Goal: Manage account settings

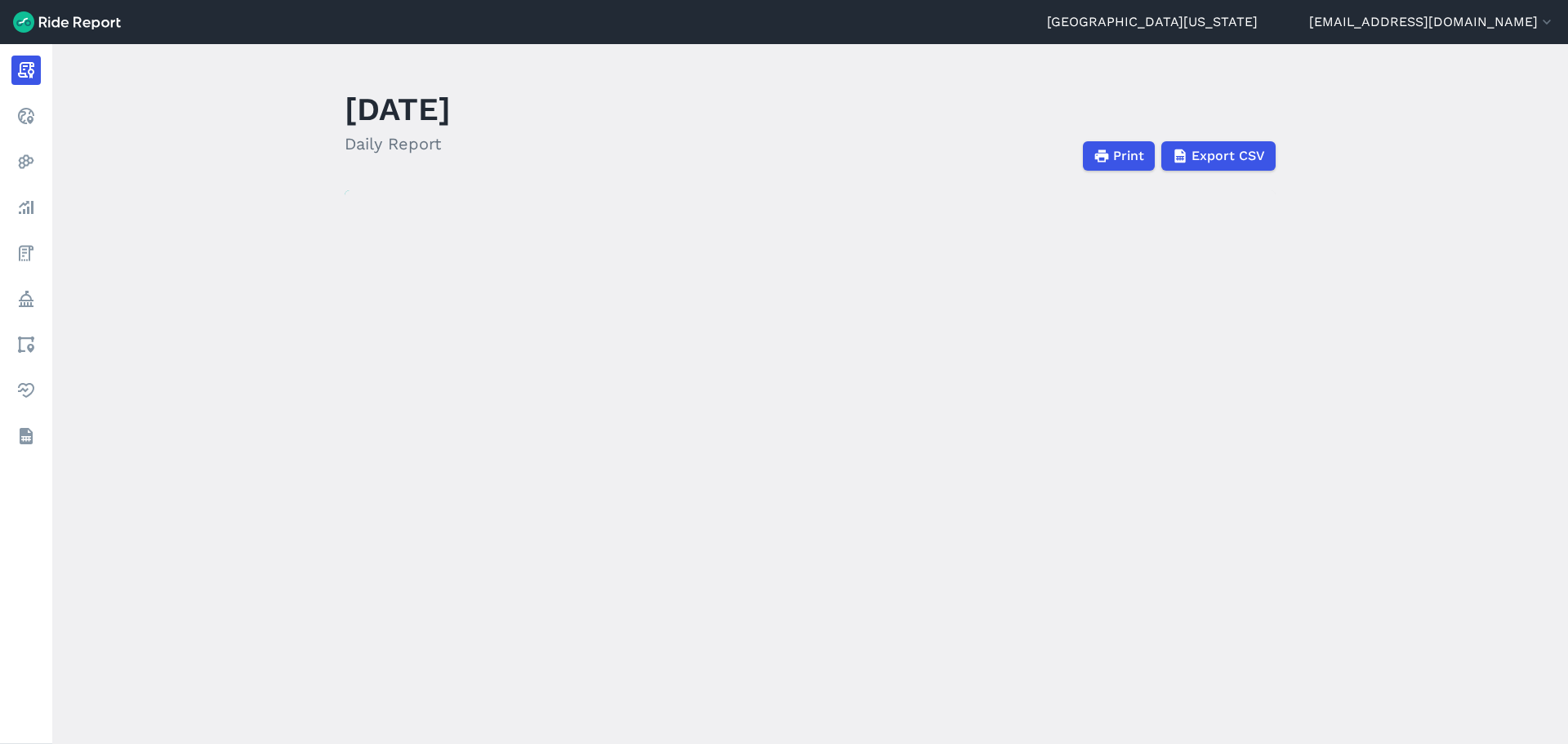
click at [66, 22] on img at bounding box center [66, 21] width 107 height 21
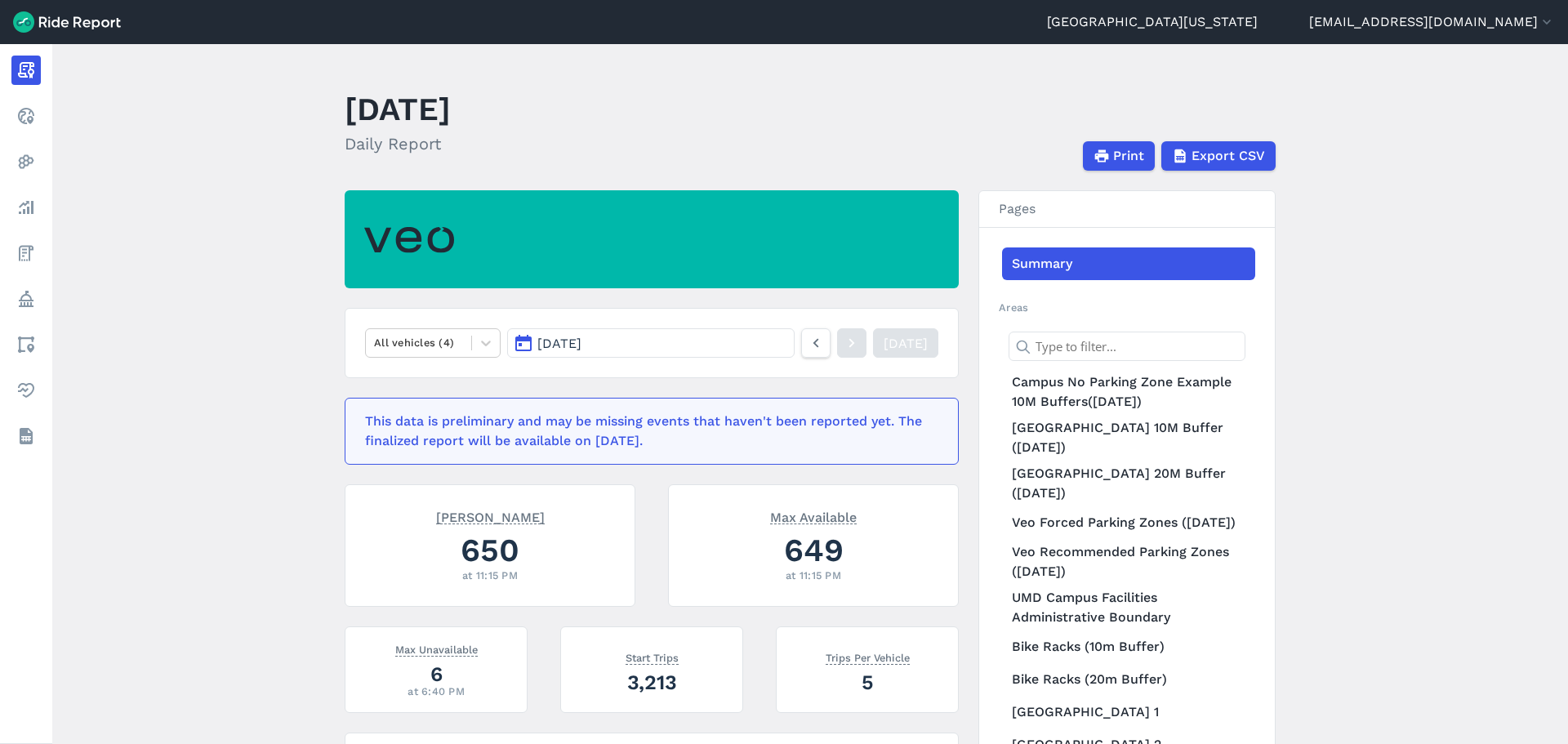
click at [1257, 27] on link "[GEOGRAPHIC_DATA][US_STATE]" at bounding box center [1152, 21] width 211 height 20
click at [1532, 20] on button "[EMAIL_ADDRESS][DOMAIN_NAME]" at bounding box center [1432, 21] width 246 height 20
click at [1491, 55] on link "Settings" at bounding box center [1456, 62] width 177 height 26
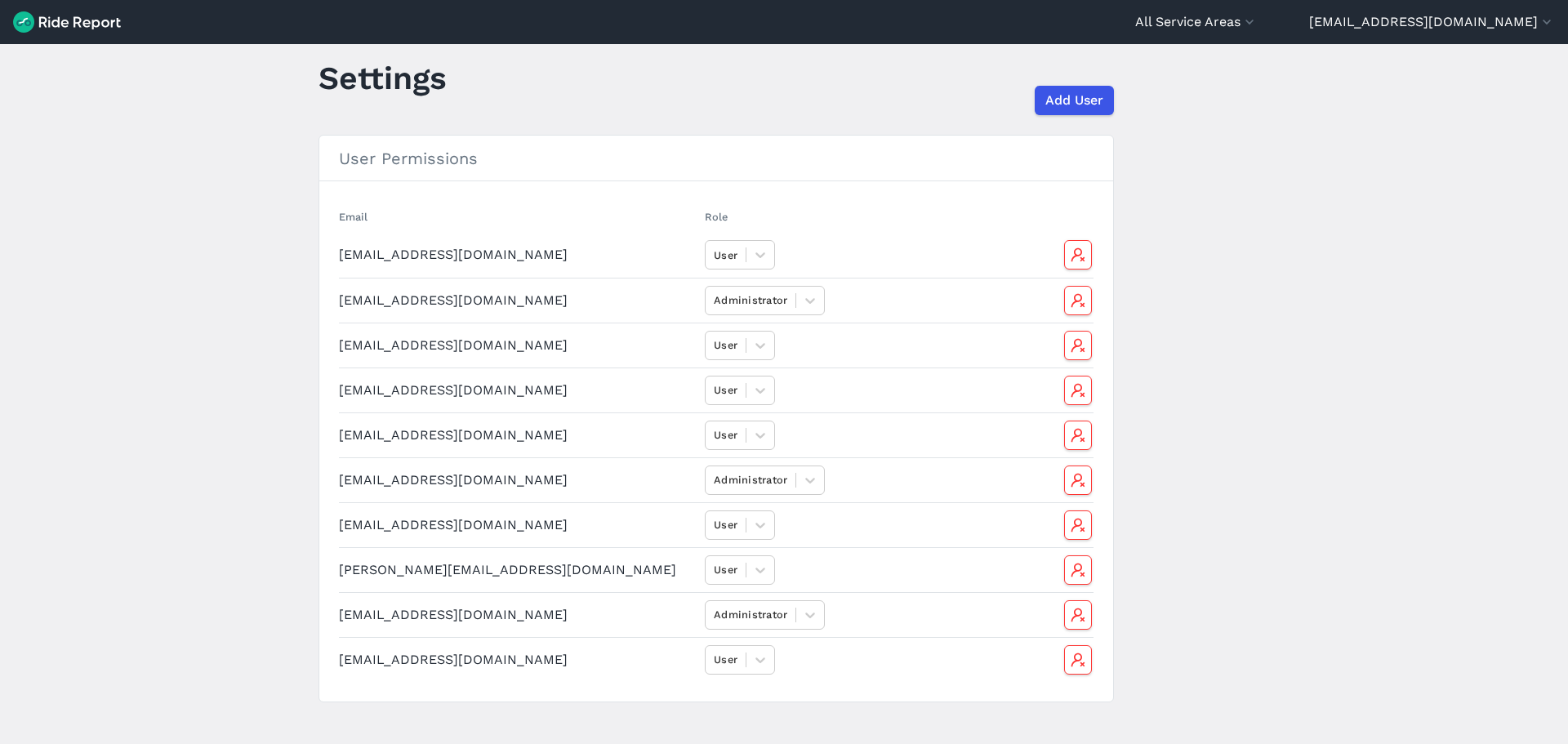
scroll to position [49, 0]
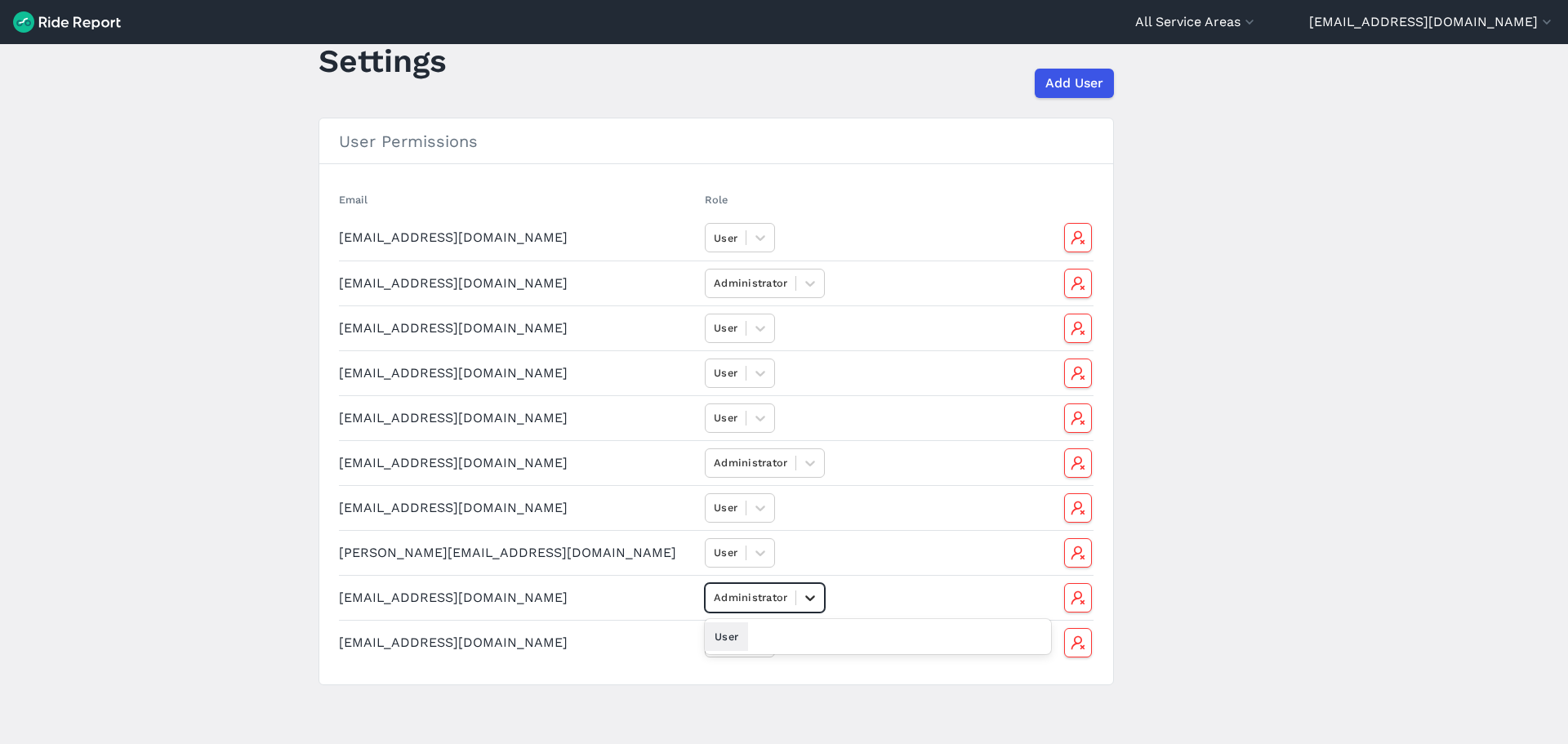
click at [805, 597] on icon at bounding box center [810, 597] width 9 height 6
click at [1071, 599] on use "button" at bounding box center [1077, 597] width 14 height 14
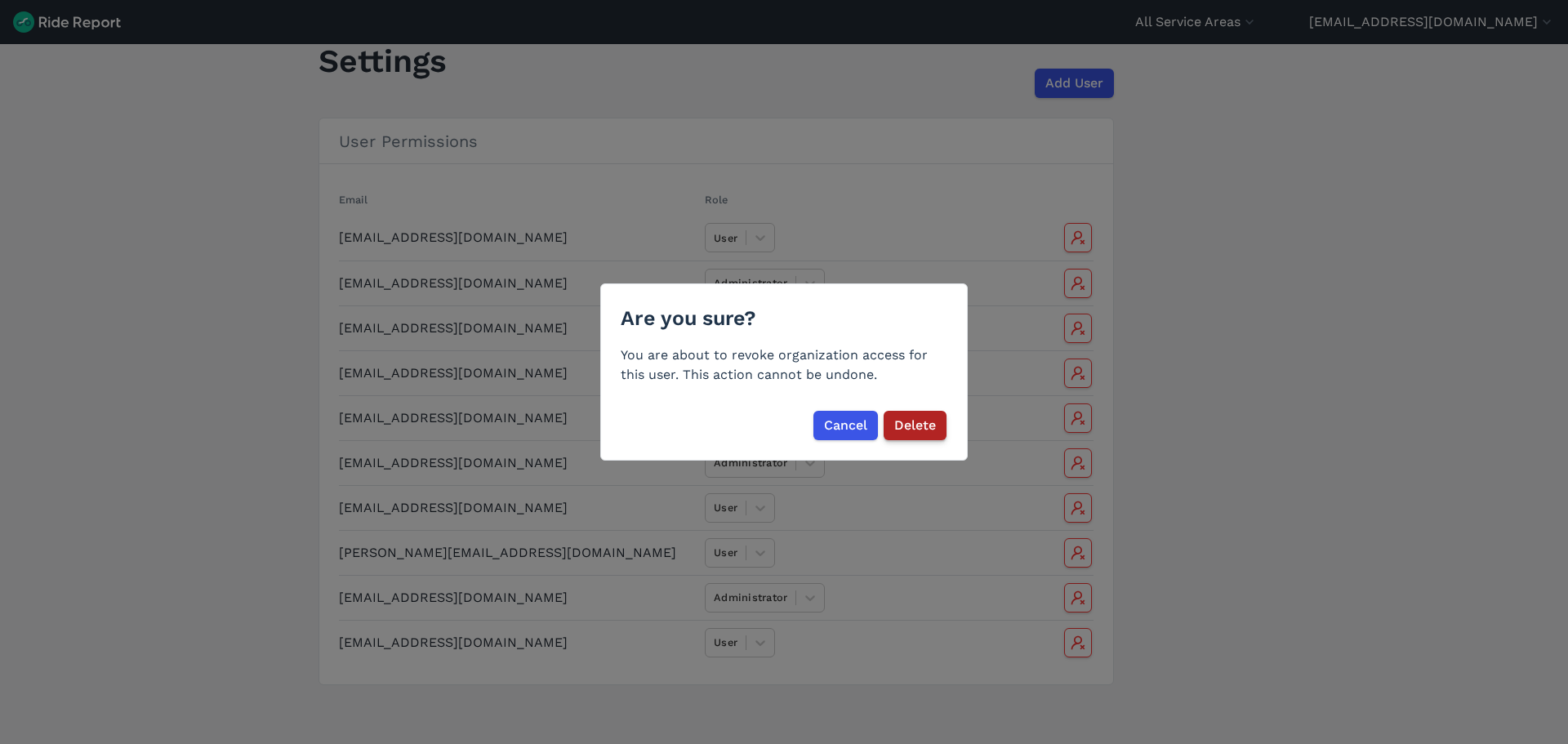
click at [925, 429] on span "Delete" at bounding box center [914, 425] width 42 height 20
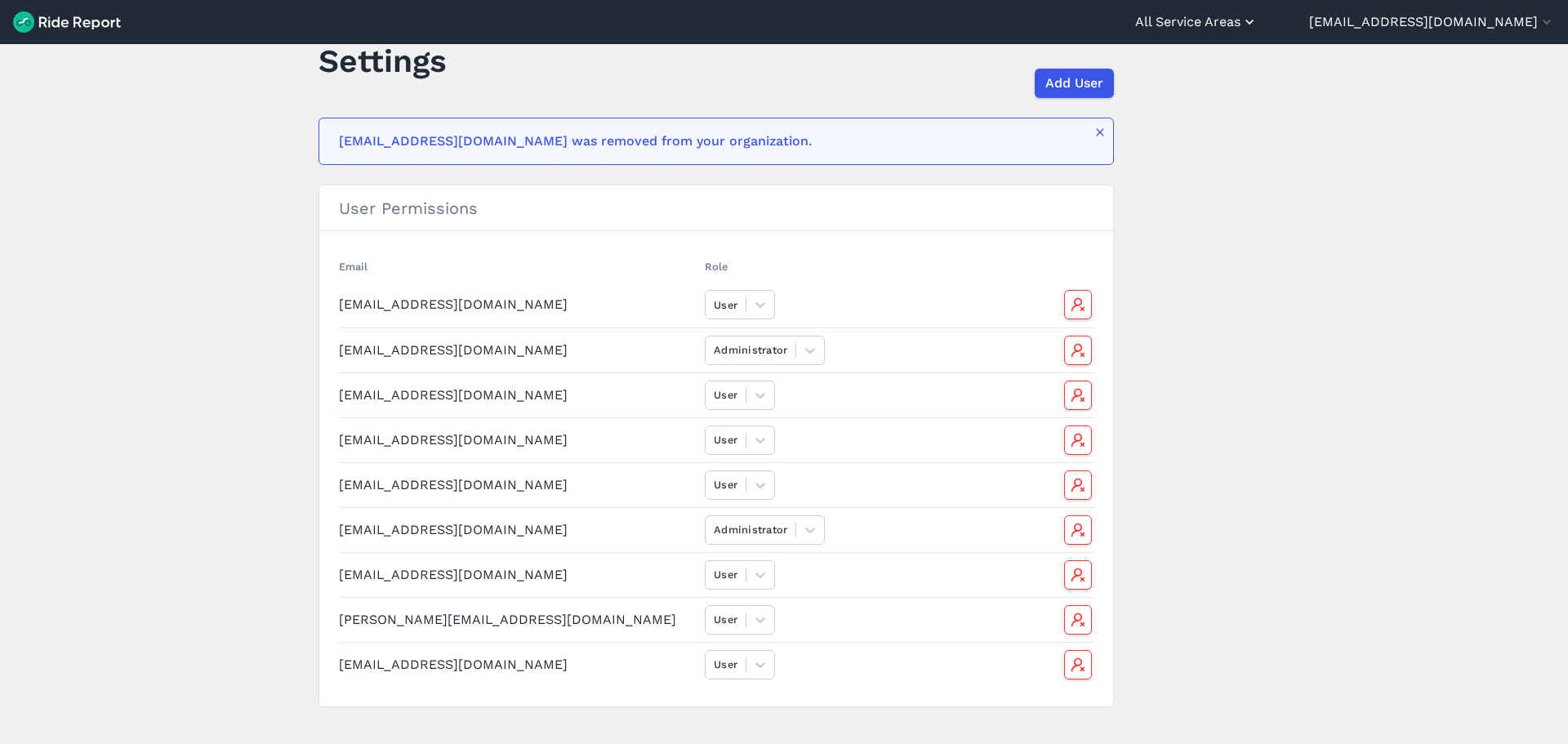
click at [1257, 28] on button "All Service Areas" at bounding box center [1195, 21] width 122 height 20
click at [1446, 12] on div at bounding box center [784, 372] width 1568 height 744
click at [1446, 17] on button "[EMAIL_ADDRESS][DOMAIN_NAME]" at bounding box center [1432, 21] width 246 height 20
click at [1430, 49] on link "Settings" at bounding box center [1456, 62] width 177 height 26
click at [96, 22] on div at bounding box center [784, 372] width 1568 height 744
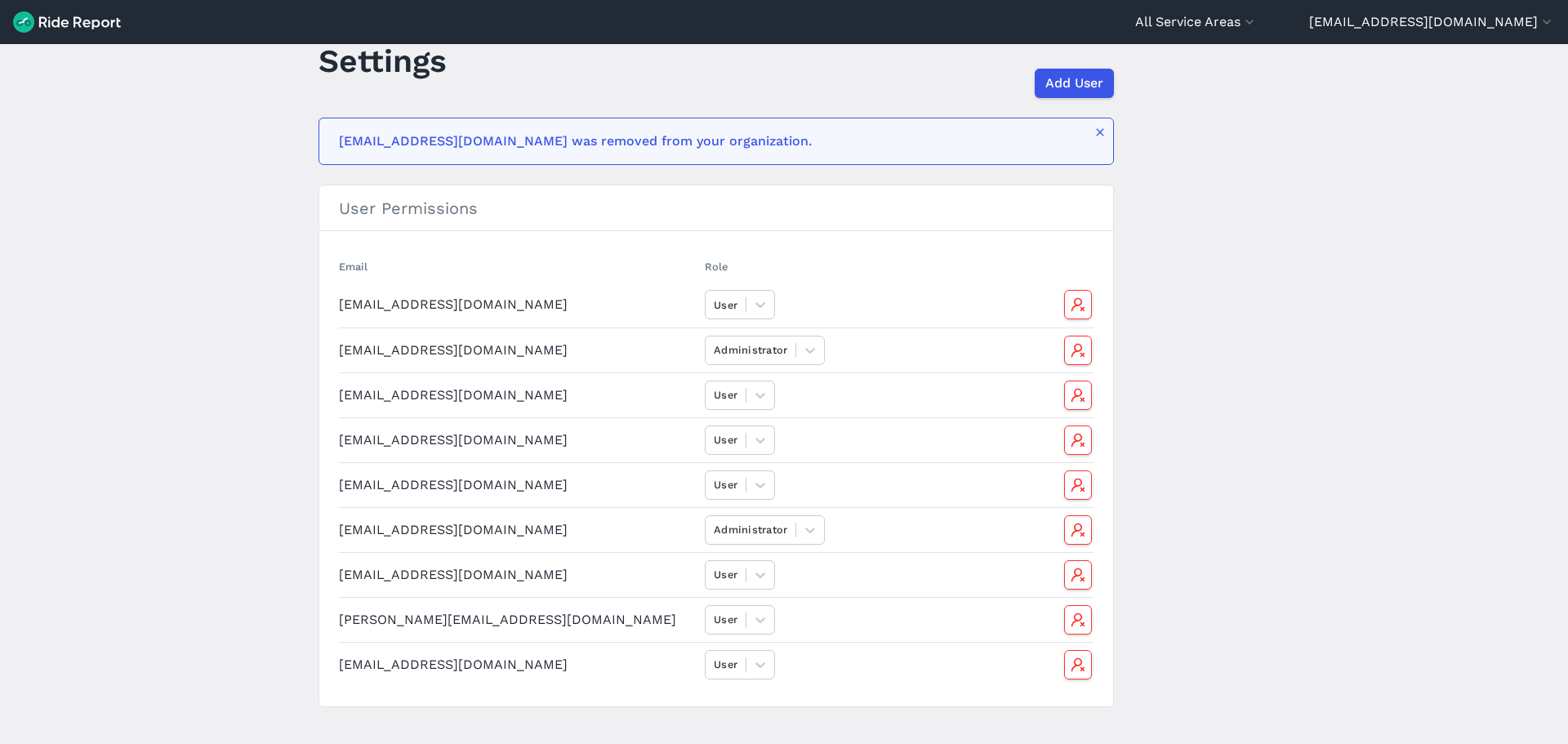
click at [57, 20] on img at bounding box center [66, 21] width 107 height 21
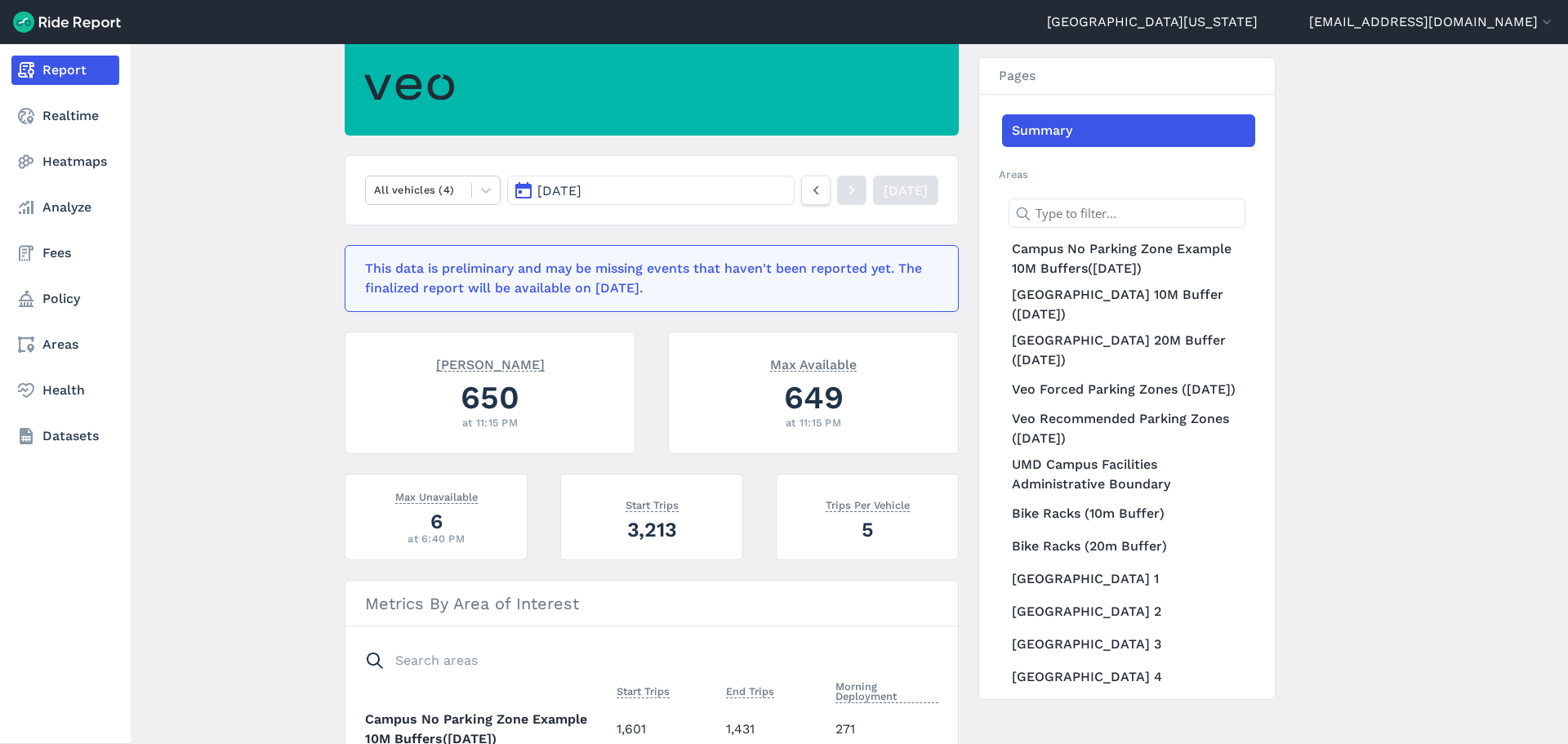
scroll to position [163, 0]
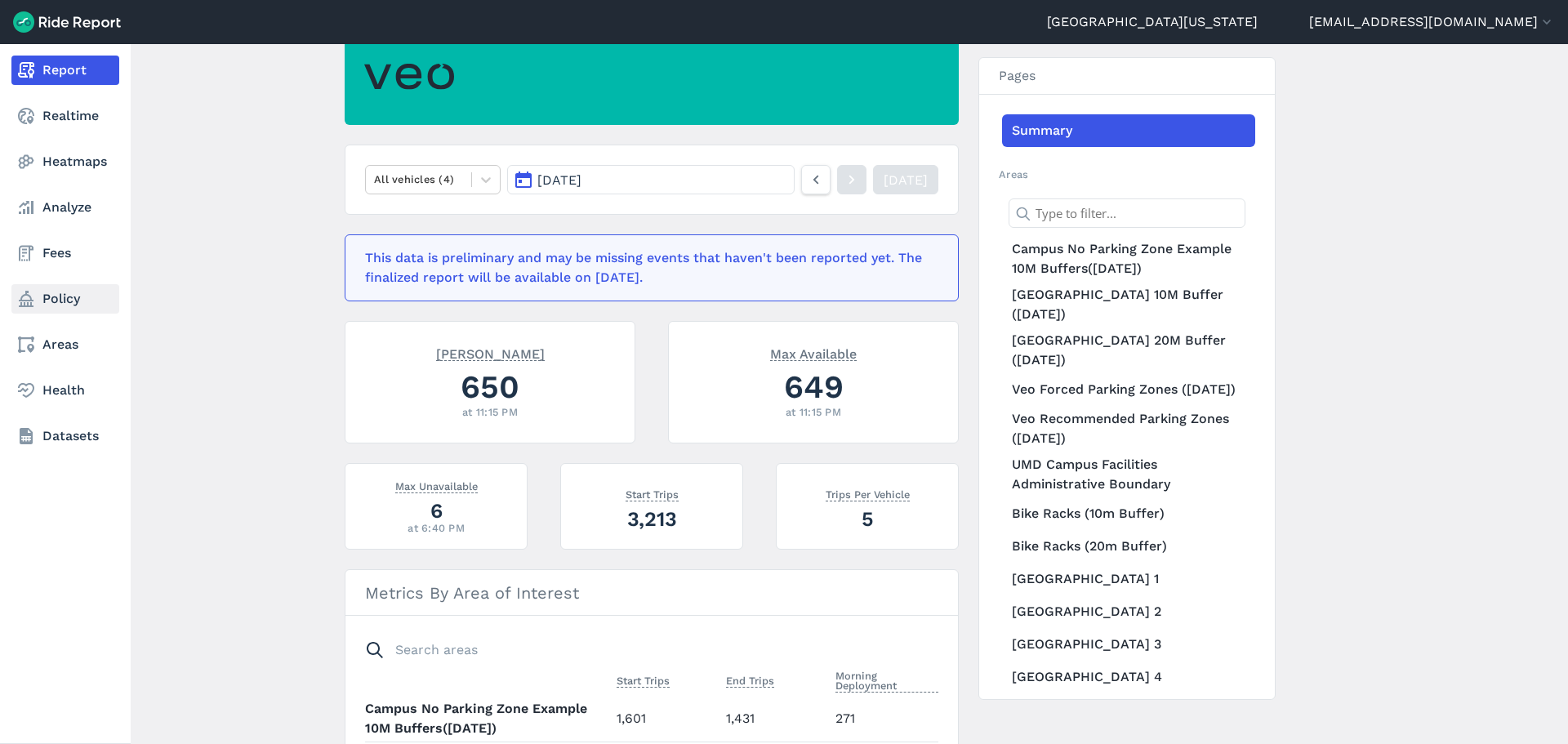
click at [74, 300] on link "Policy" at bounding box center [64, 298] width 107 height 29
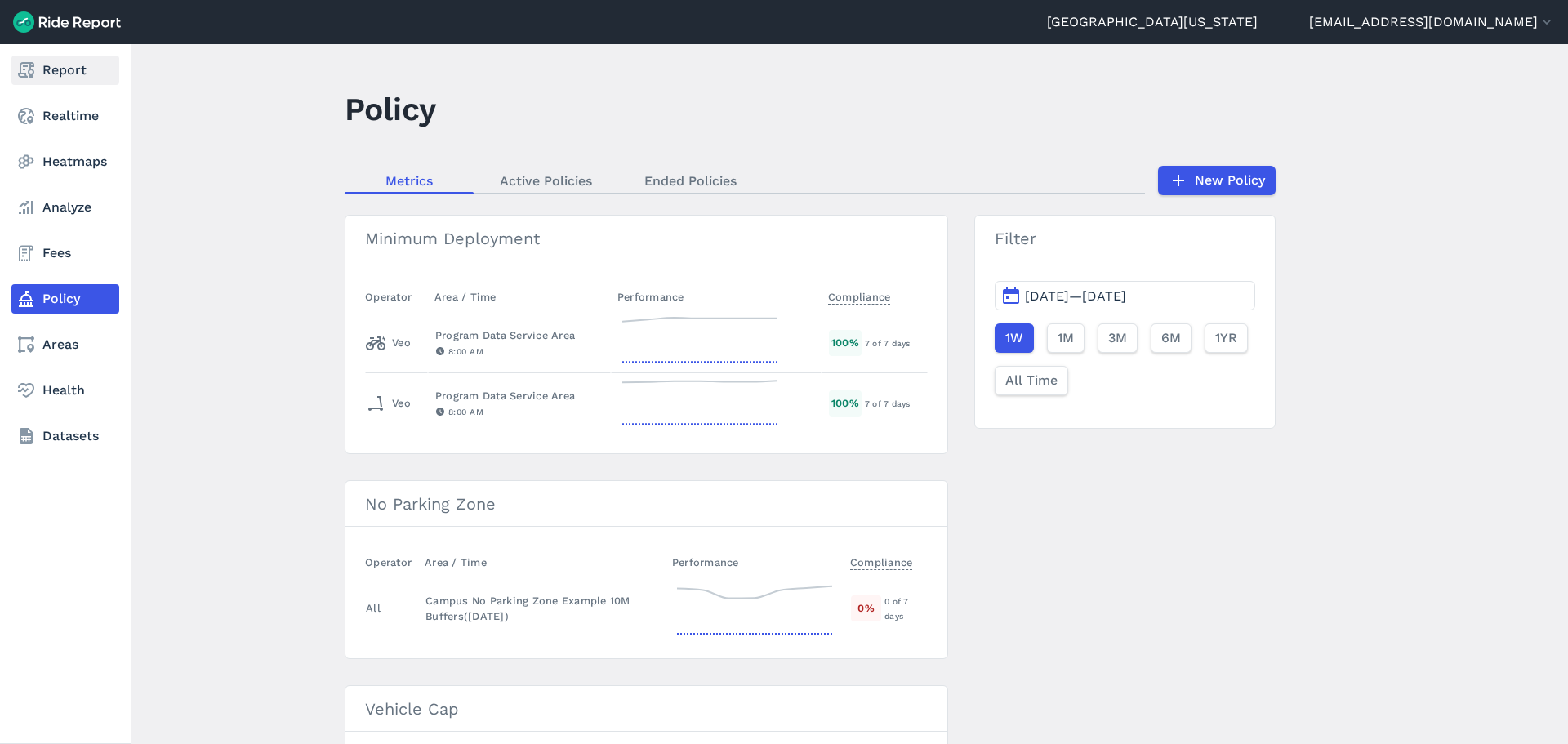
click at [74, 84] on link "Report" at bounding box center [64, 69] width 107 height 29
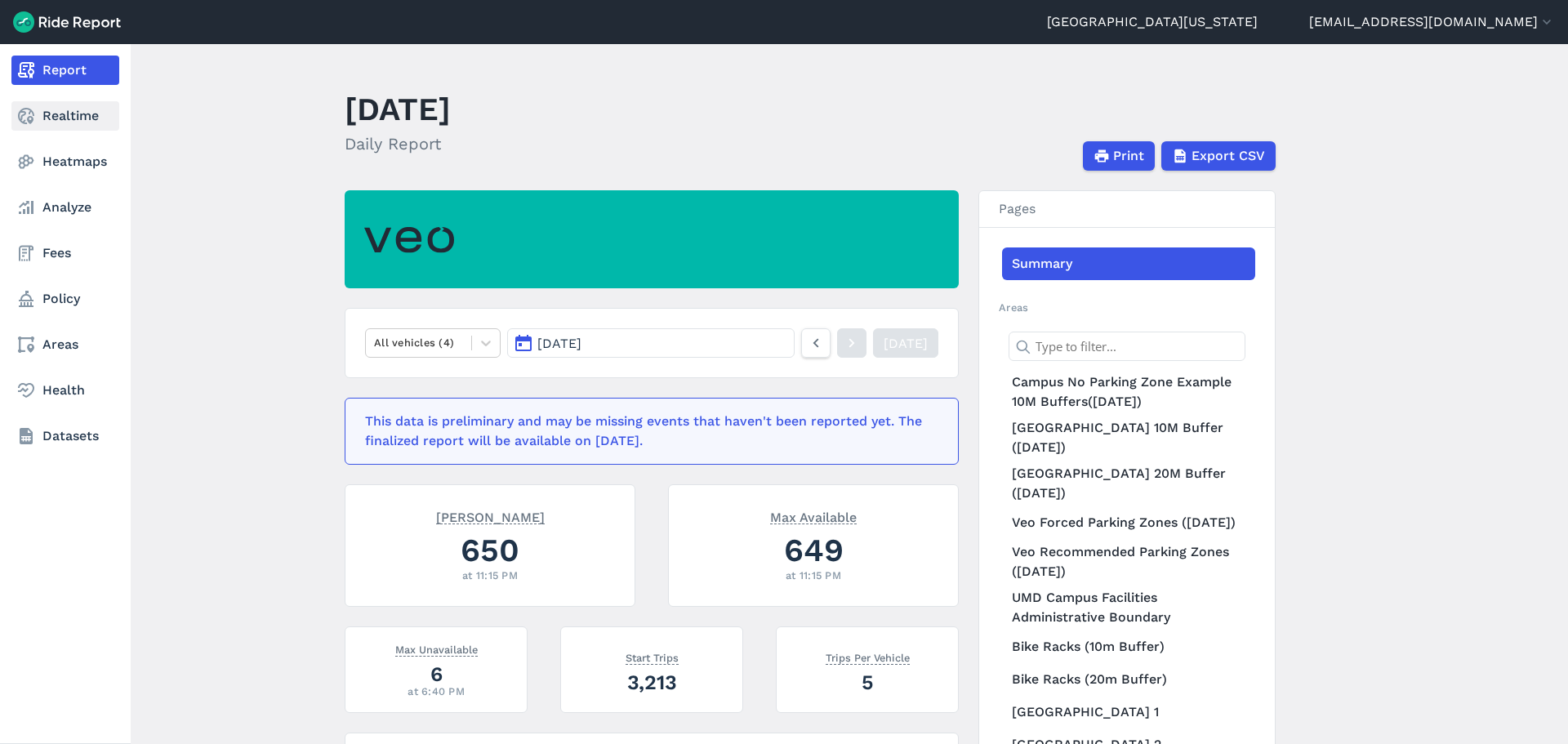
click at [34, 111] on icon at bounding box center [25, 116] width 20 height 20
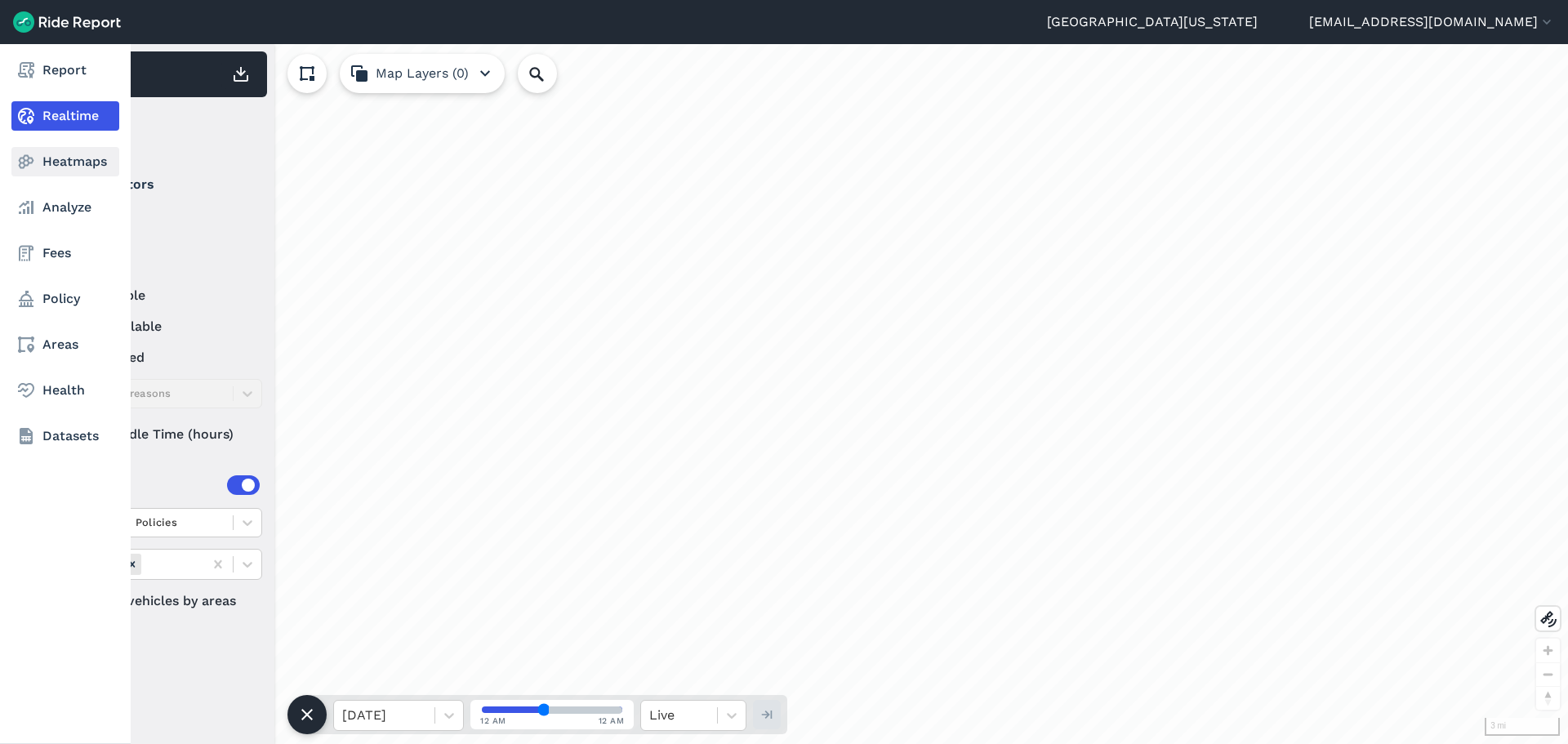
click at [90, 174] on link "Heatmaps" at bounding box center [64, 161] width 107 height 29
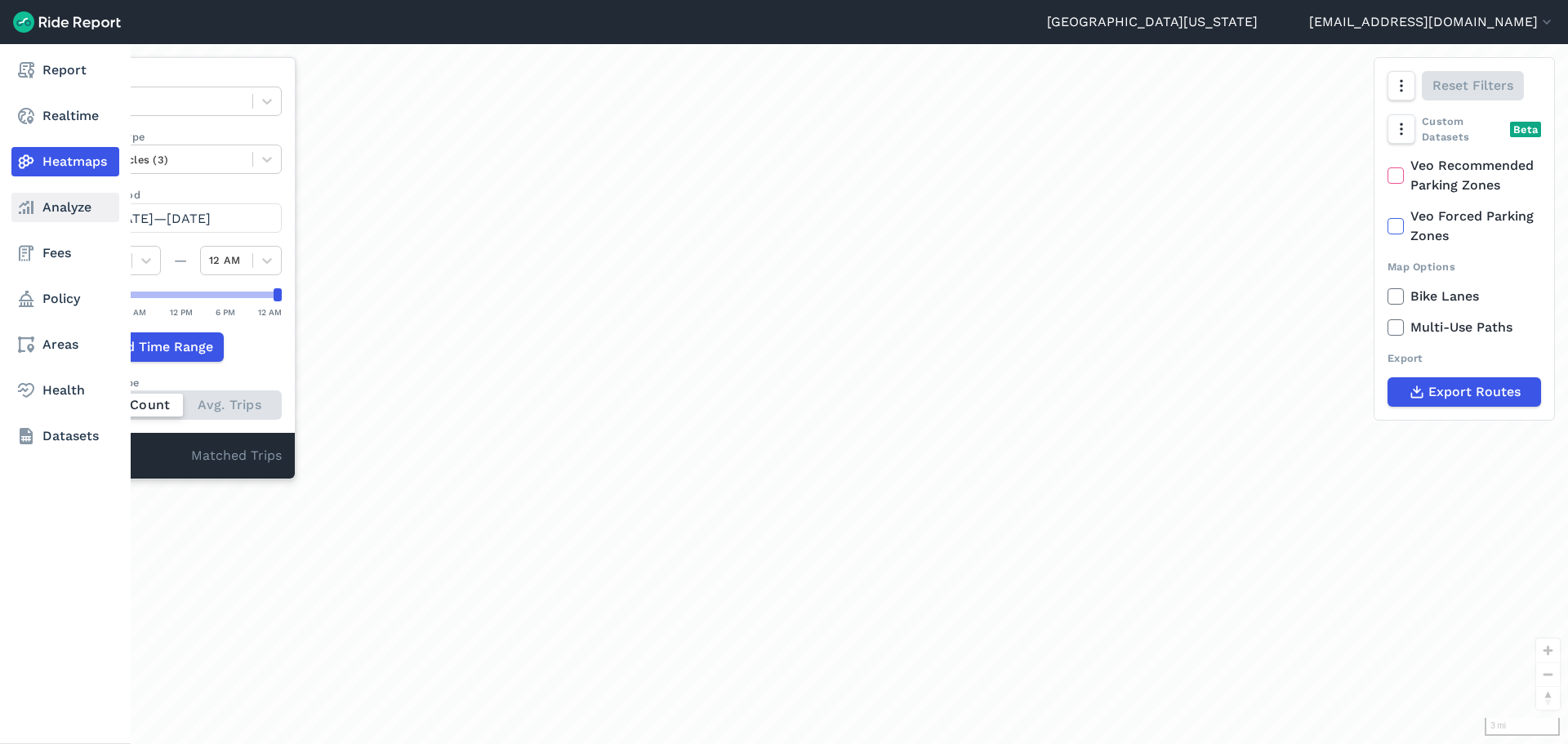
click at [69, 216] on link "Analyze" at bounding box center [64, 206] width 107 height 29
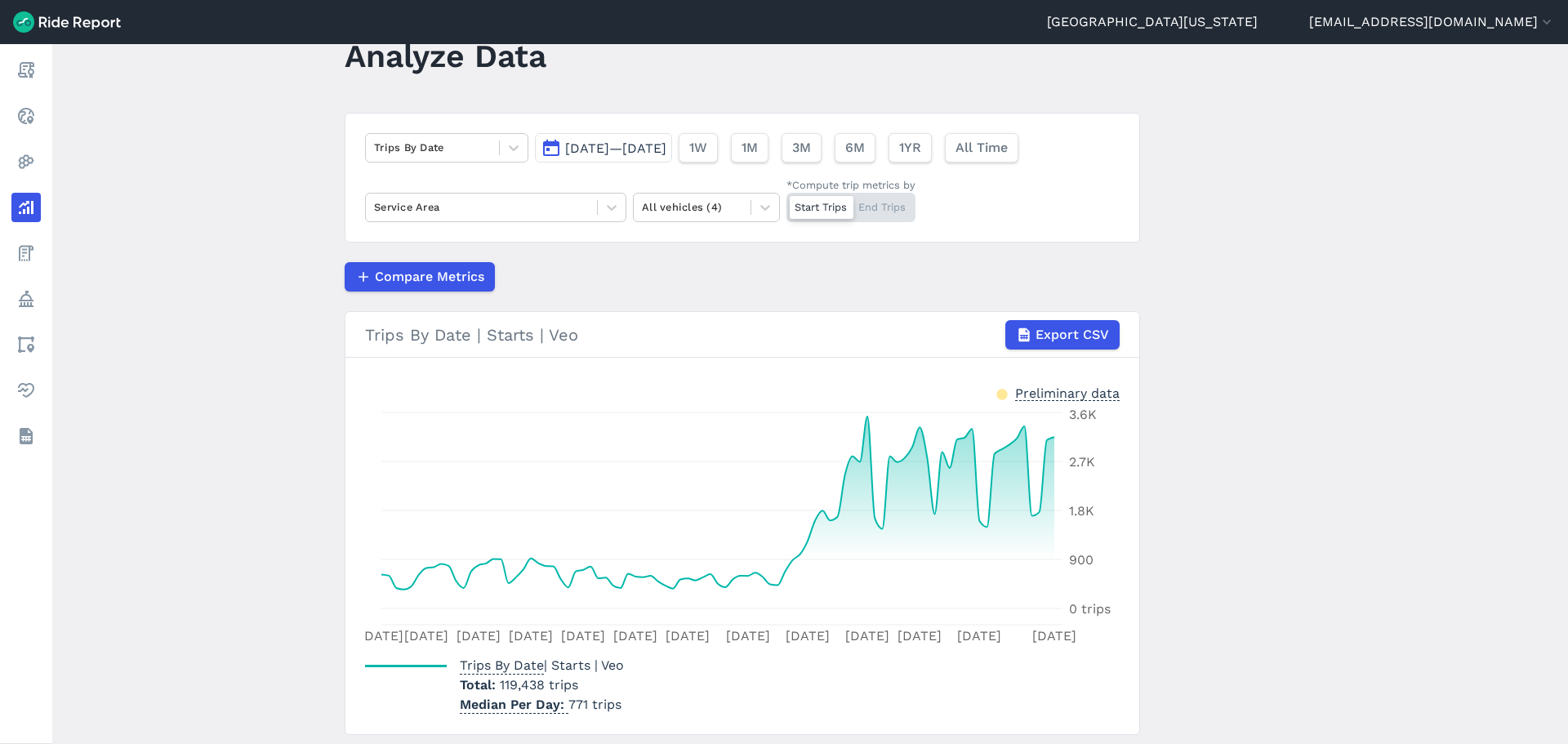
scroll to position [103, 0]
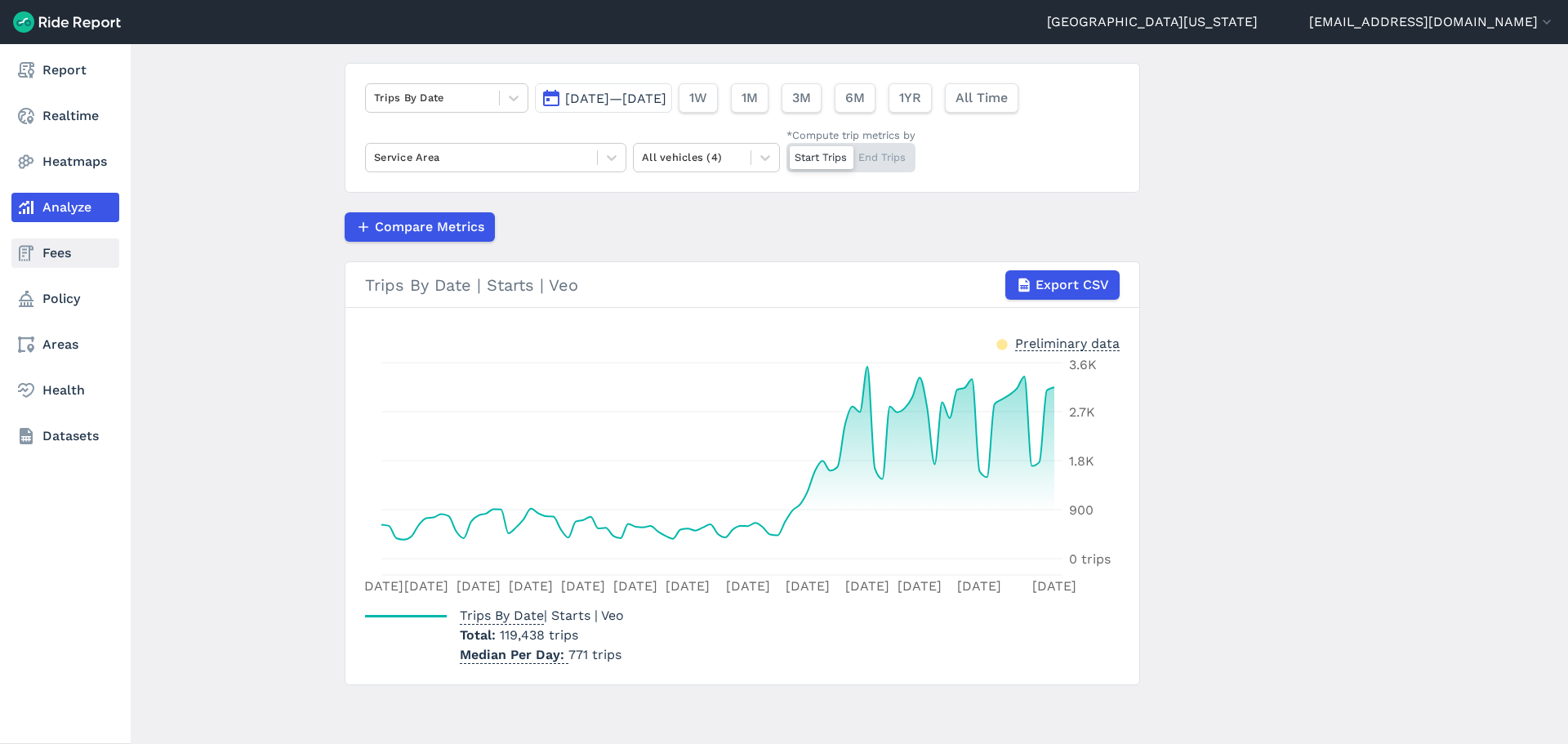
click at [41, 250] on link "Fees" at bounding box center [64, 252] width 107 height 29
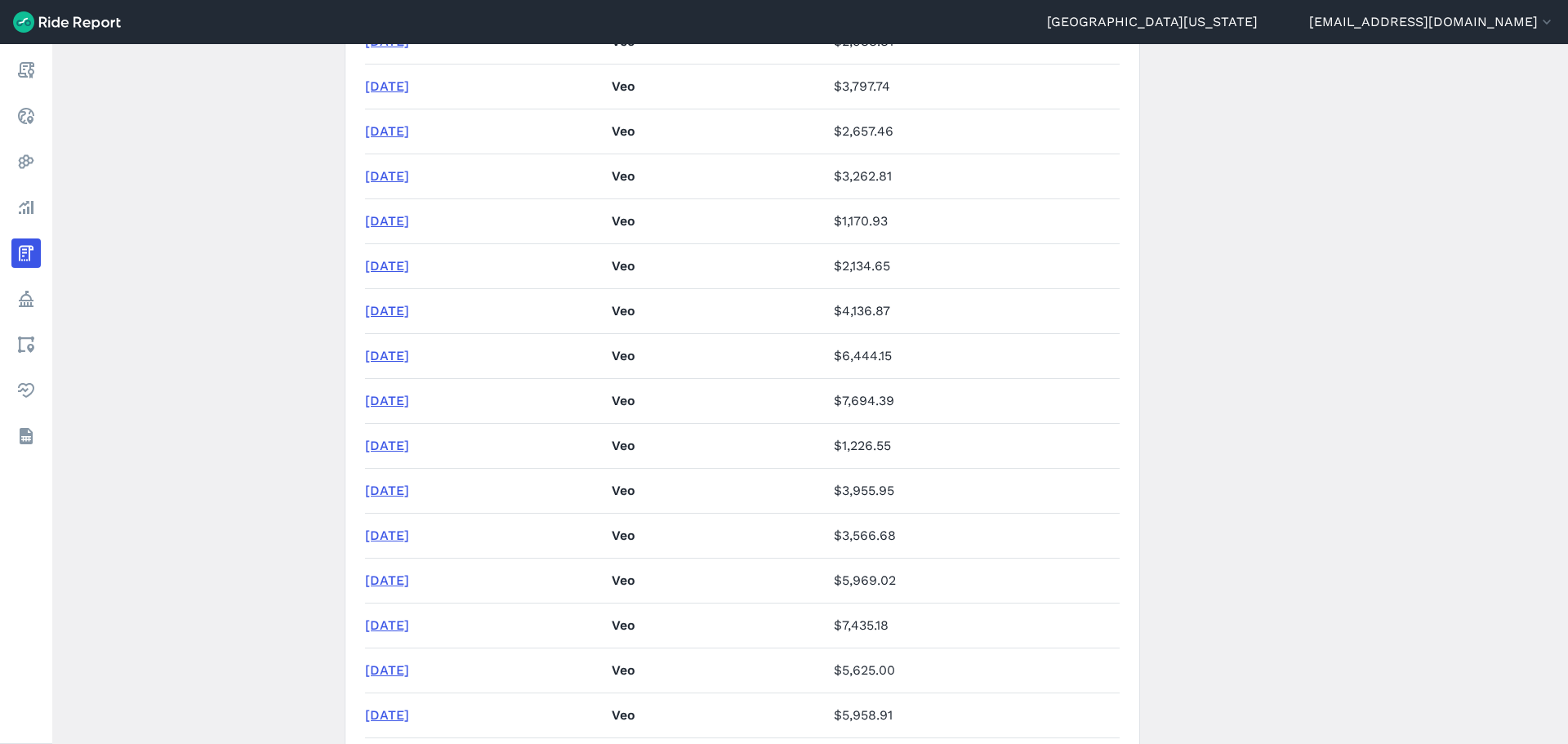
scroll to position [1566, 0]
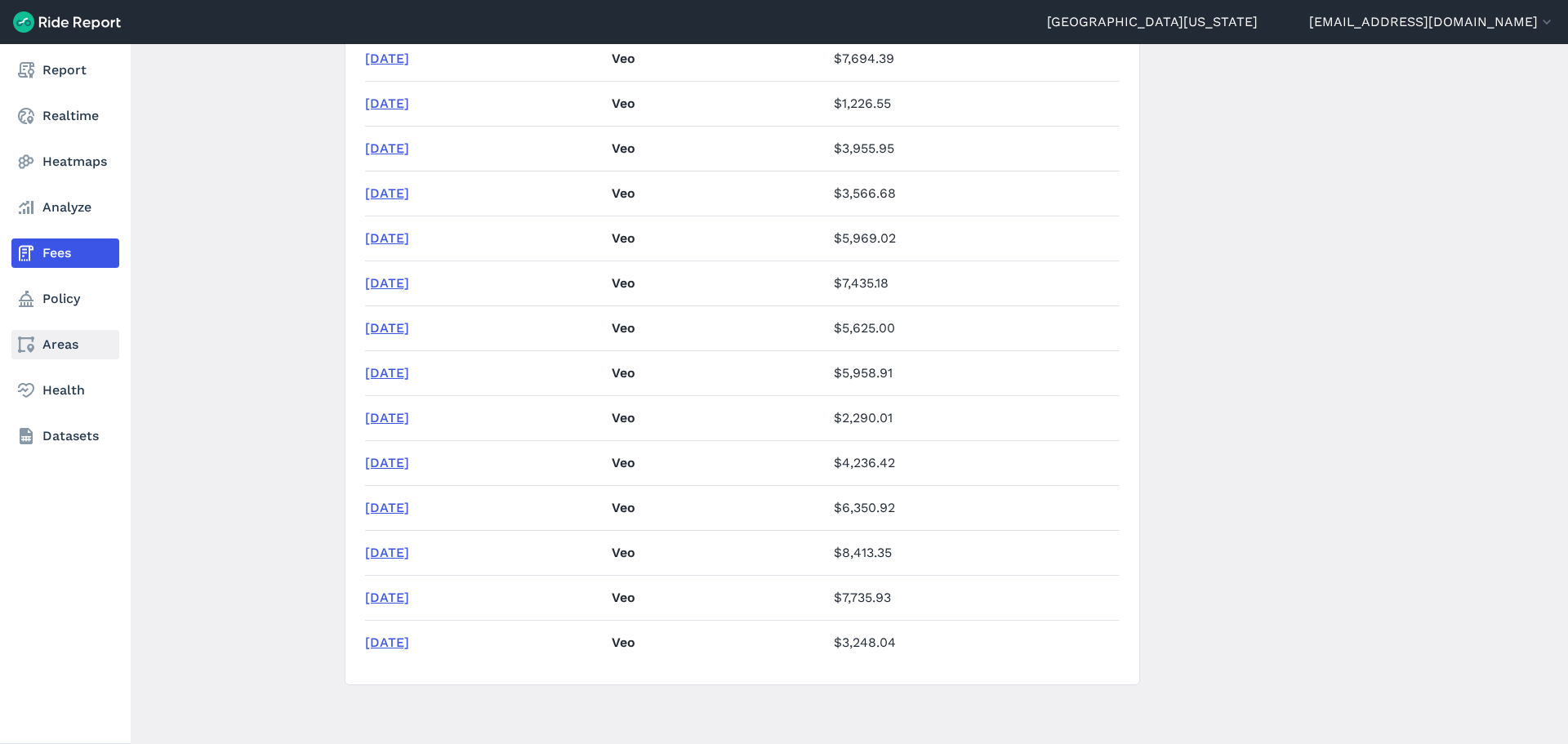
click at [42, 354] on link "Areas" at bounding box center [64, 344] width 107 height 29
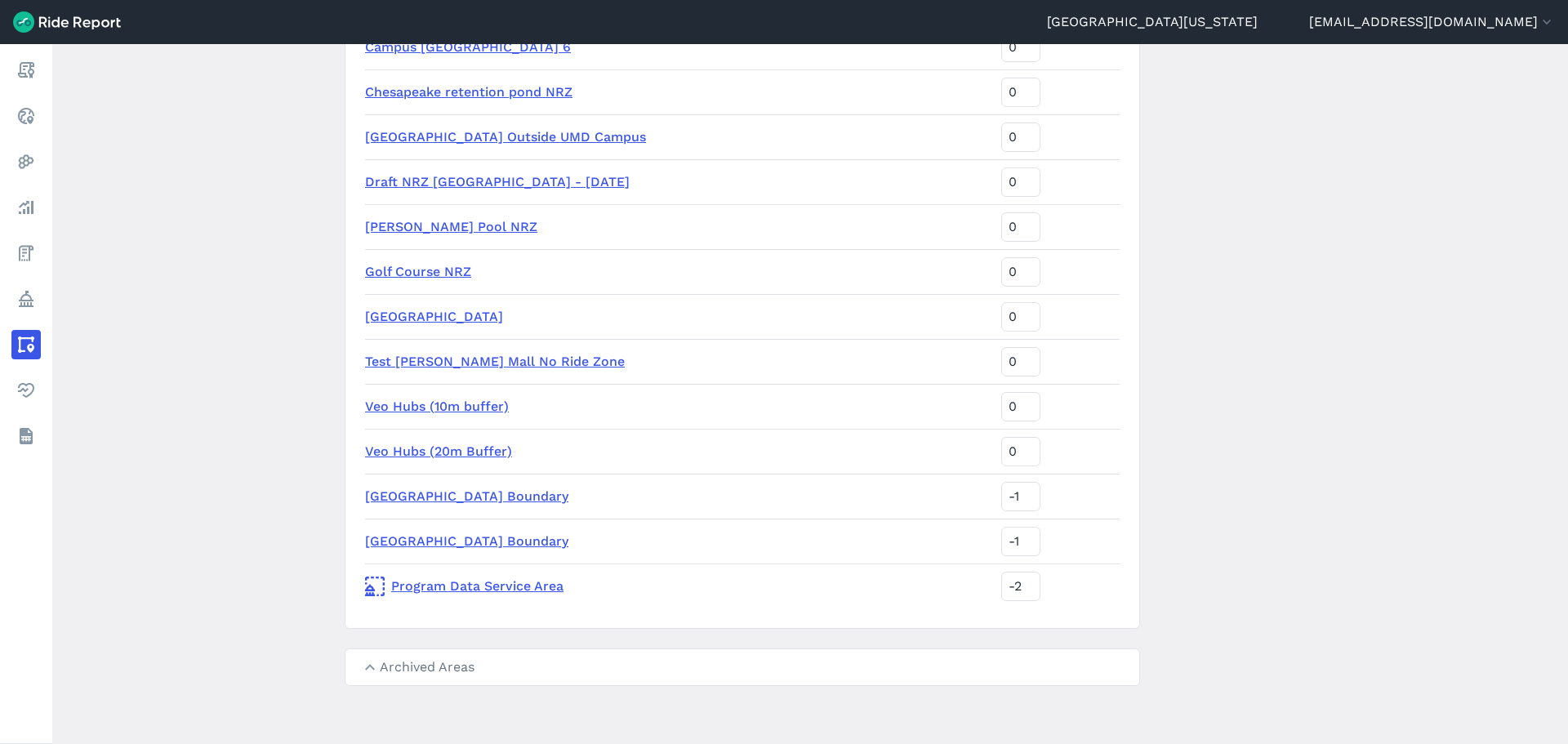
scroll to position [872, 0]
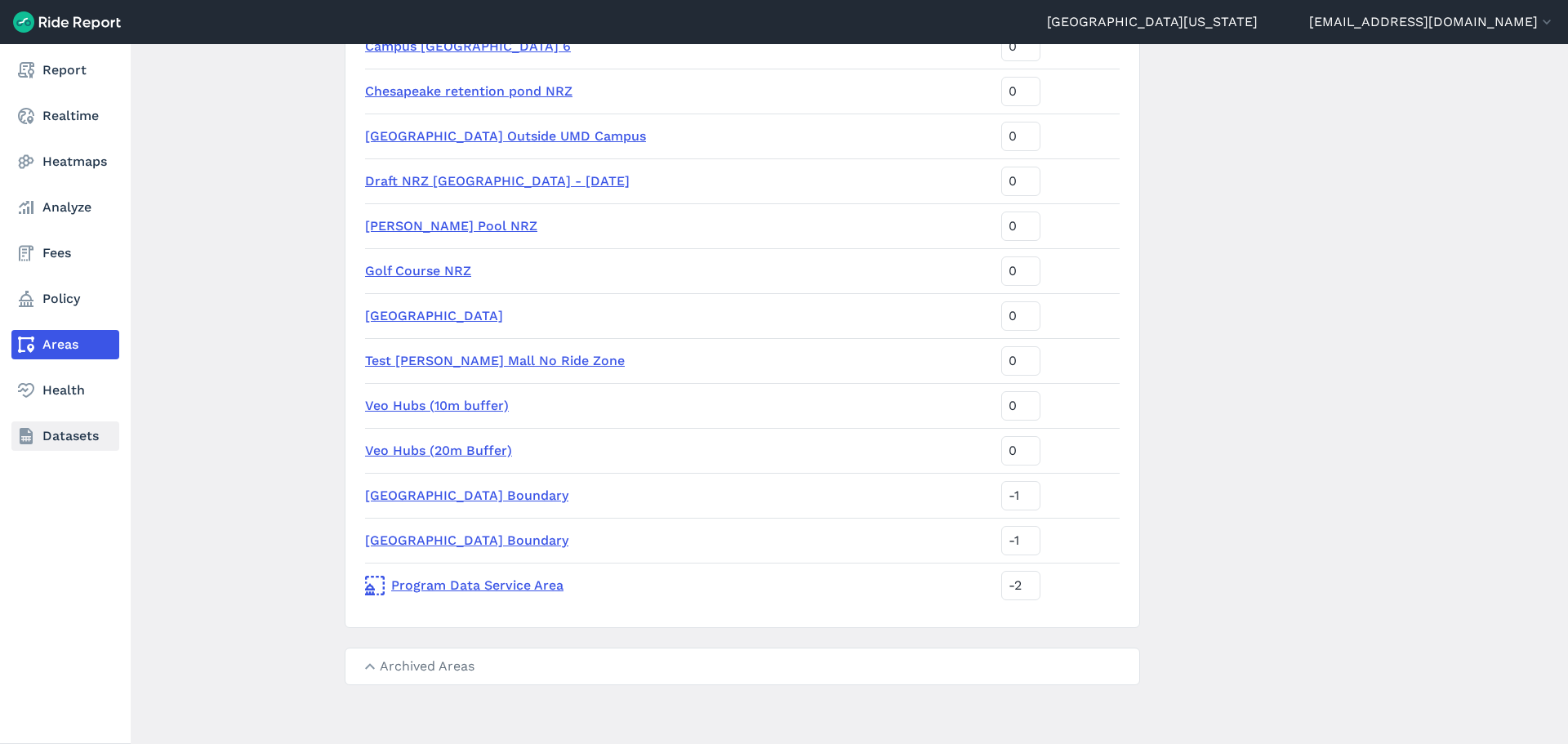
click at [33, 437] on use at bounding box center [26, 435] width 13 height 16
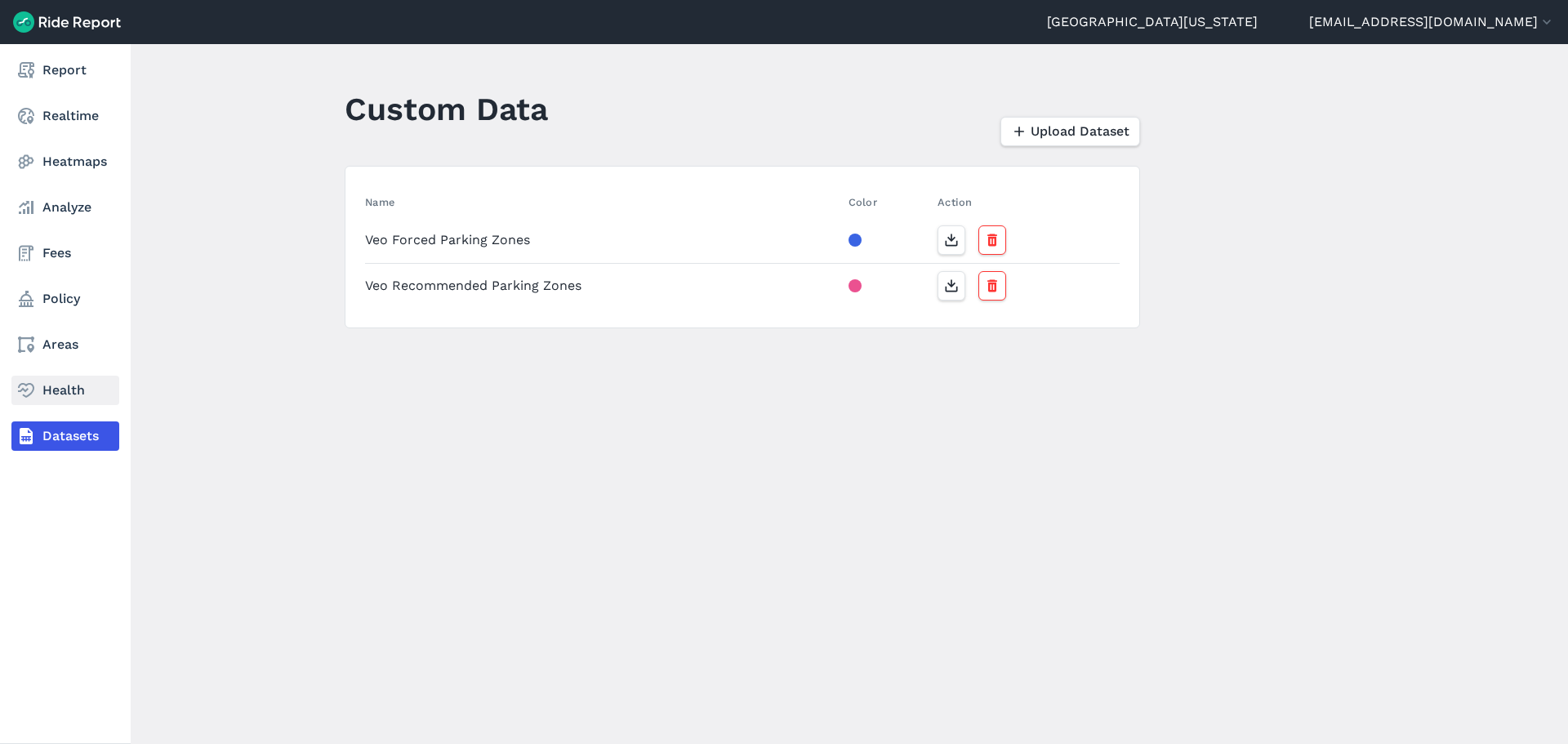
click at [42, 401] on link "Health" at bounding box center [64, 389] width 107 height 29
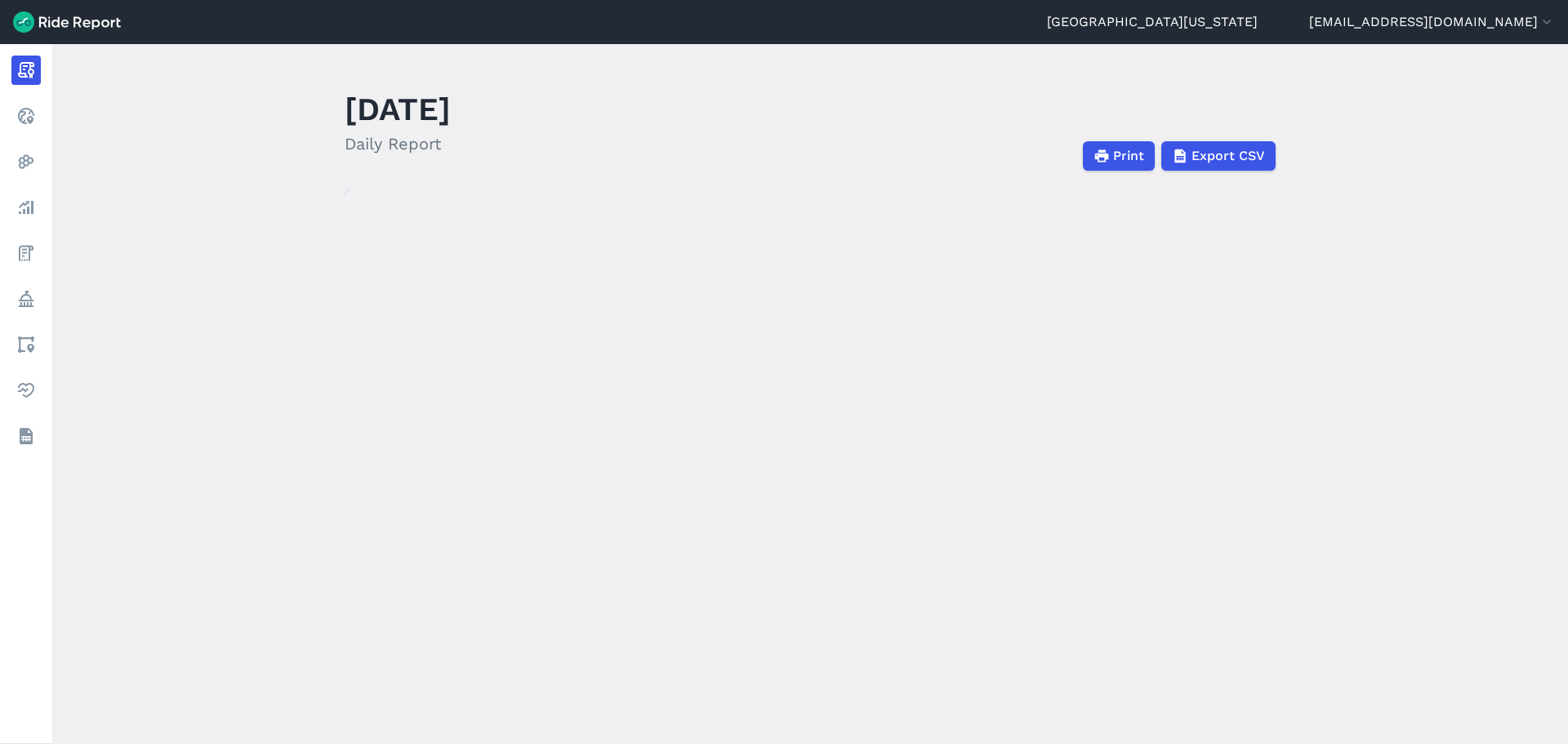
click at [59, 21] on img at bounding box center [66, 21] width 107 height 21
click at [1257, 18] on link "[GEOGRAPHIC_DATA][US_STATE]" at bounding box center [1152, 21] width 211 height 20
click at [1482, 18] on button "[EMAIL_ADDRESS][DOMAIN_NAME]" at bounding box center [1432, 21] width 246 height 20
click at [1457, 70] on link "Settings" at bounding box center [1456, 62] width 177 height 26
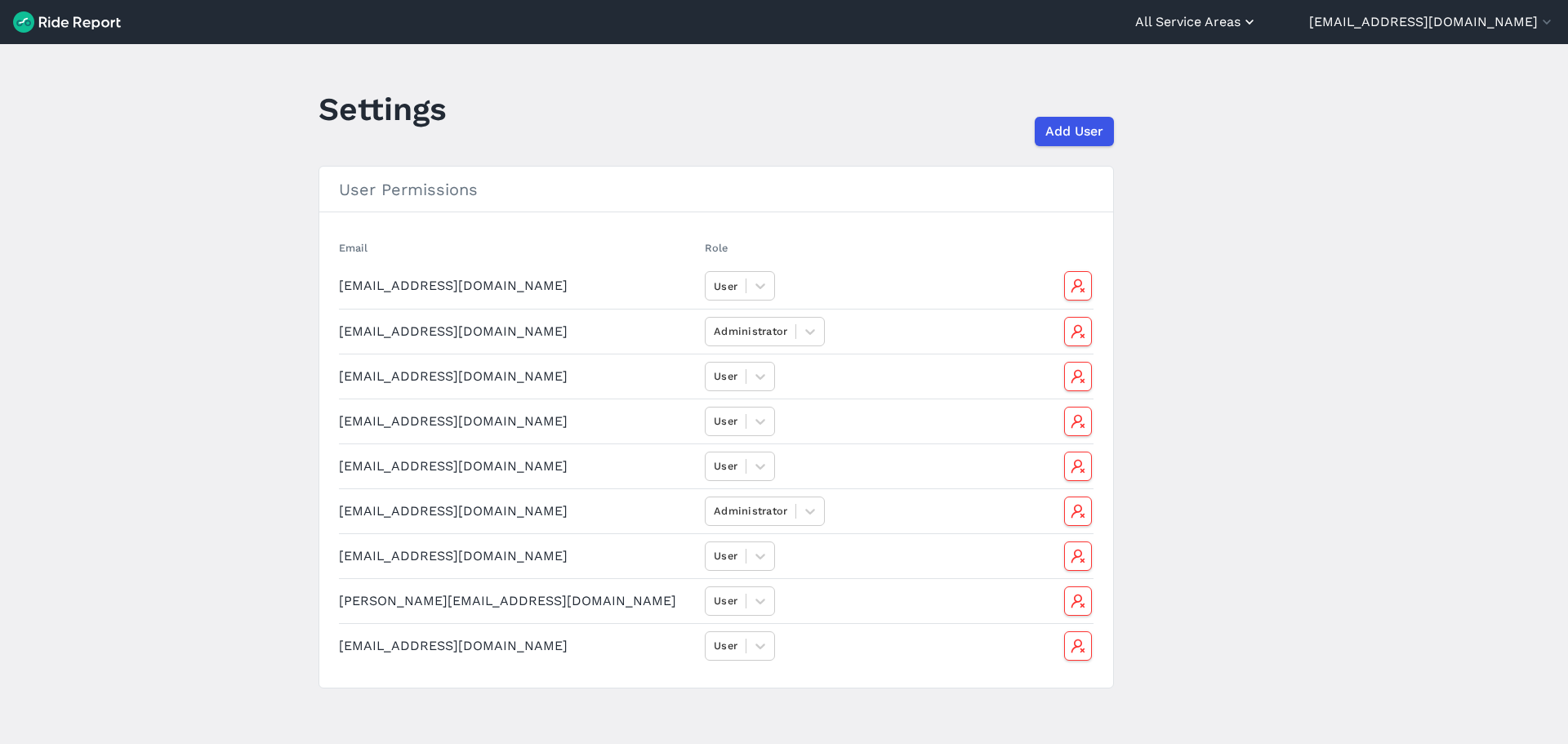
click at [1257, 14] on button "All Service Areas" at bounding box center [1195, 21] width 122 height 20
click at [1027, 67] on div at bounding box center [784, 372] width 1568 height 744
